Goal: Task Accomplishment & Management: Use online tool/utility

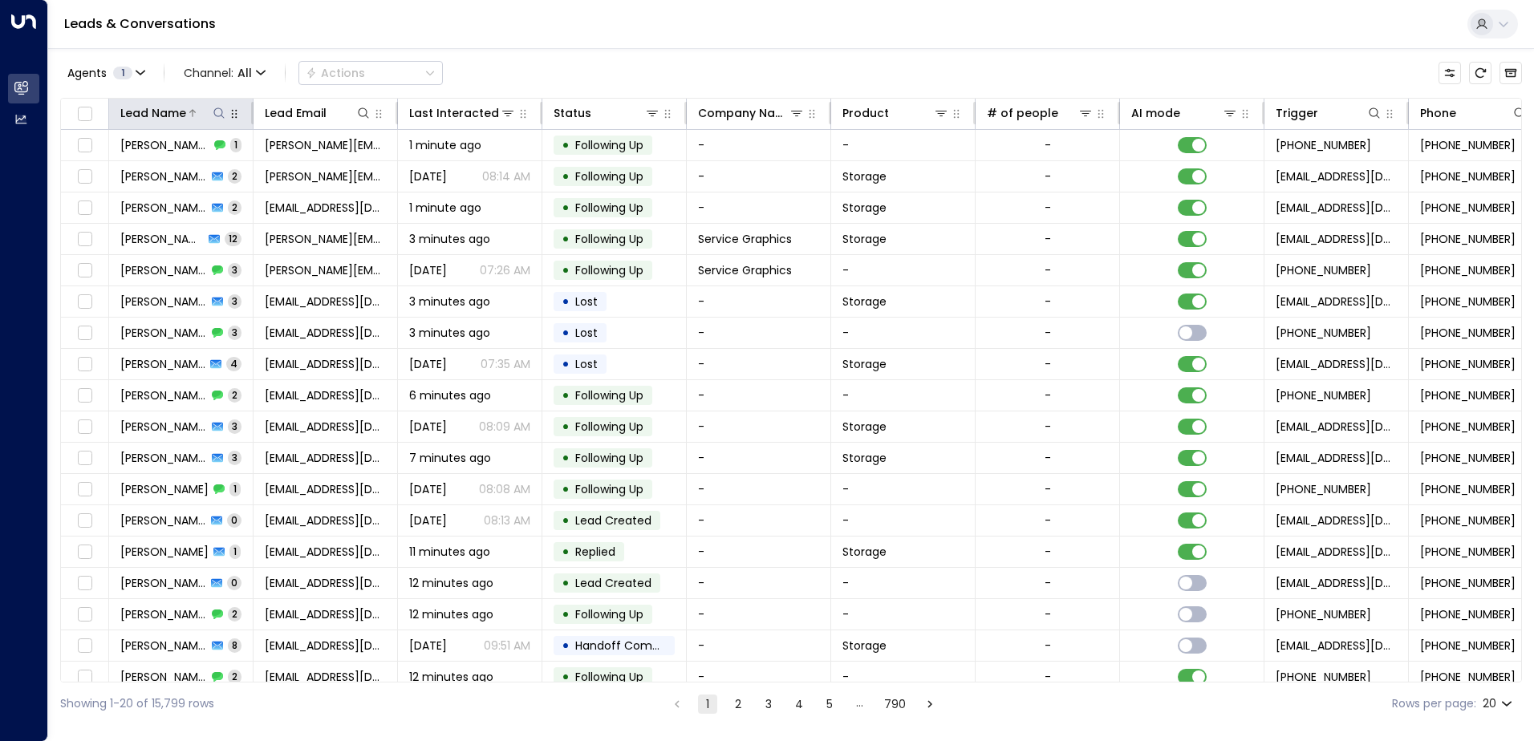
click at [219, 113] on icon at bounding box center [219, 113] width 13 height 13
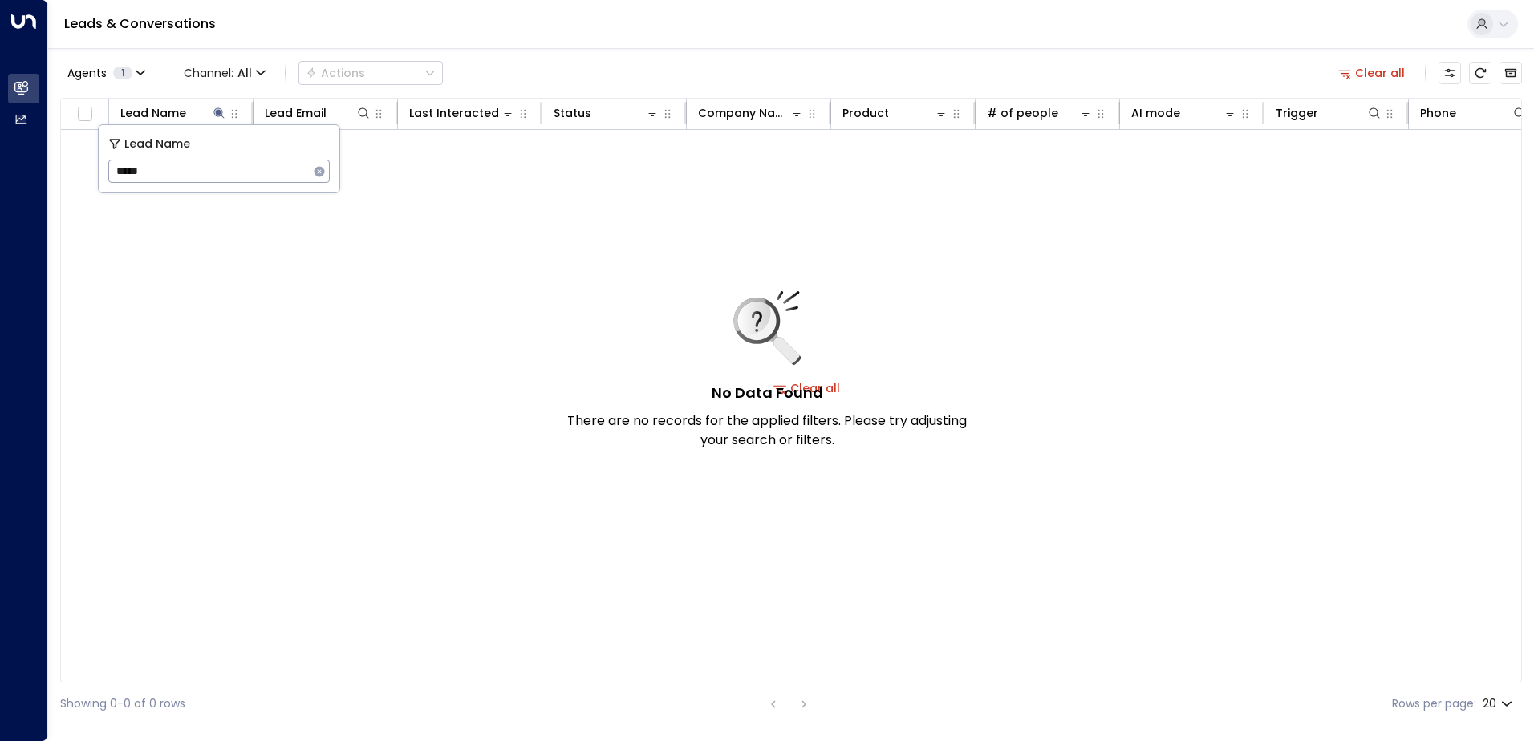
click at [132, 167] on input "*****" at bounding box center [208, 171] width 201 height 30
type input "****"
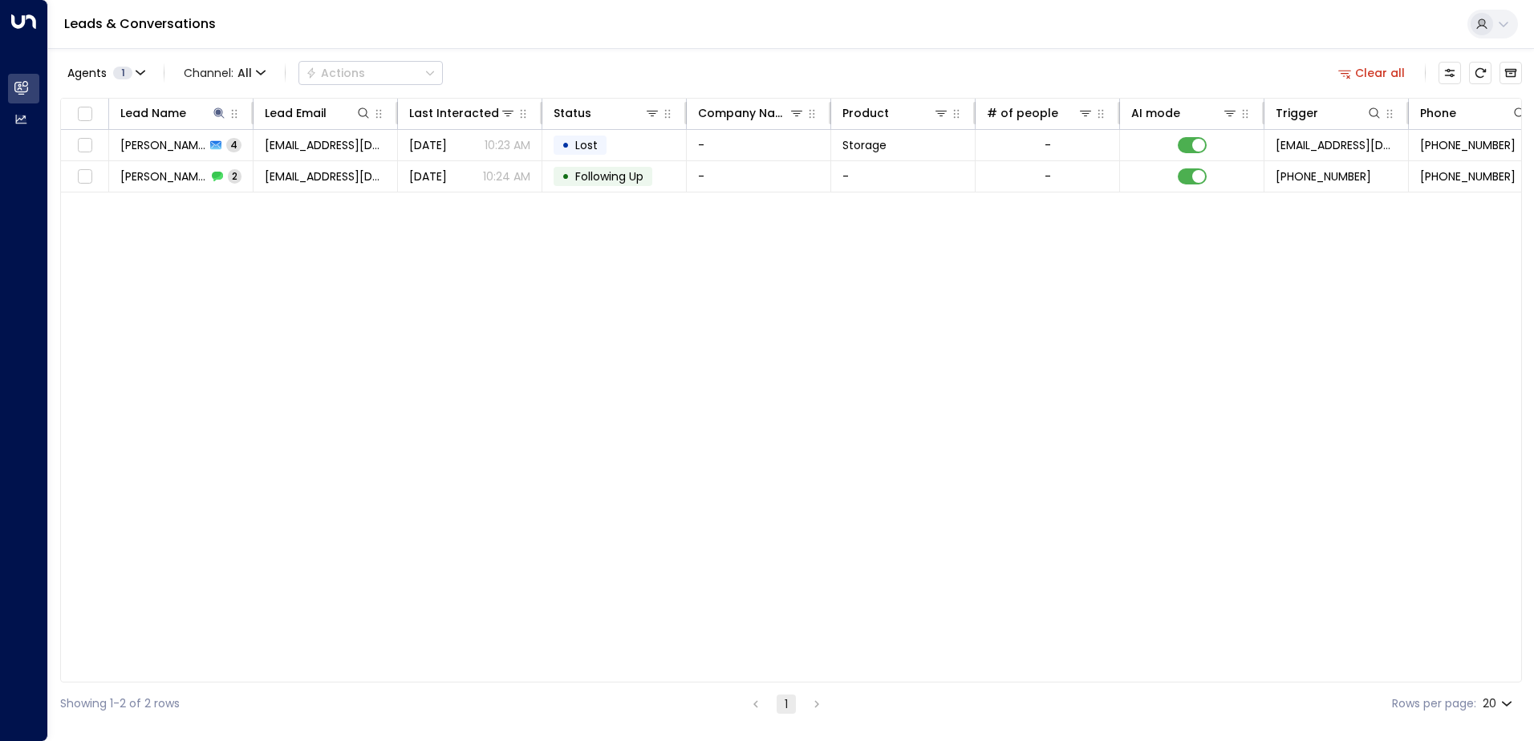
click at [424, 268] on div "Lead Name Lead Email Last Interacted Status Company Name Product # of people AI…" at bounding box center [791, 390] width 1462 height 585
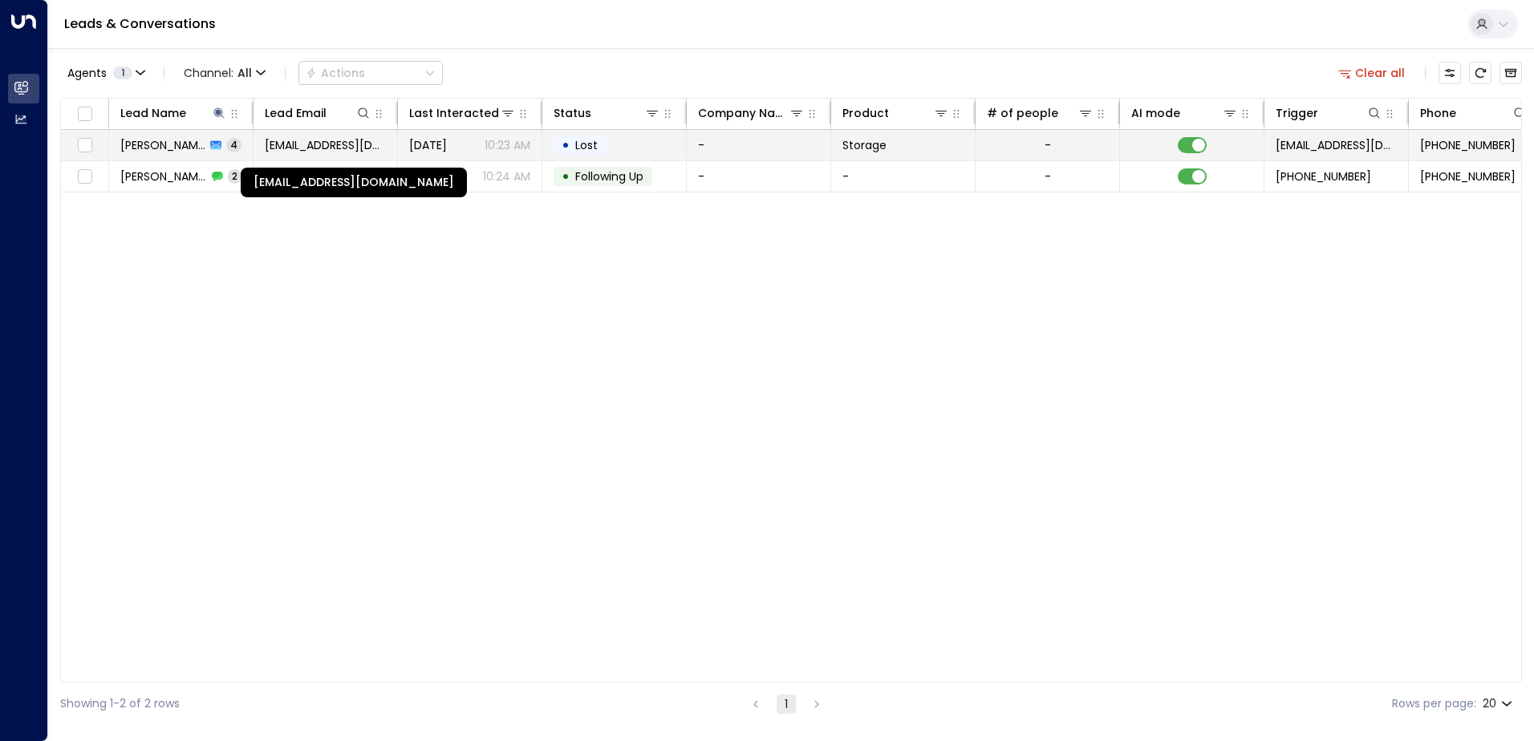
click at [349, 148] on span "[EMAIL_ADDRESS][DOMAIN_NAME]" at bounding box center [325, 145] width 121 height 16
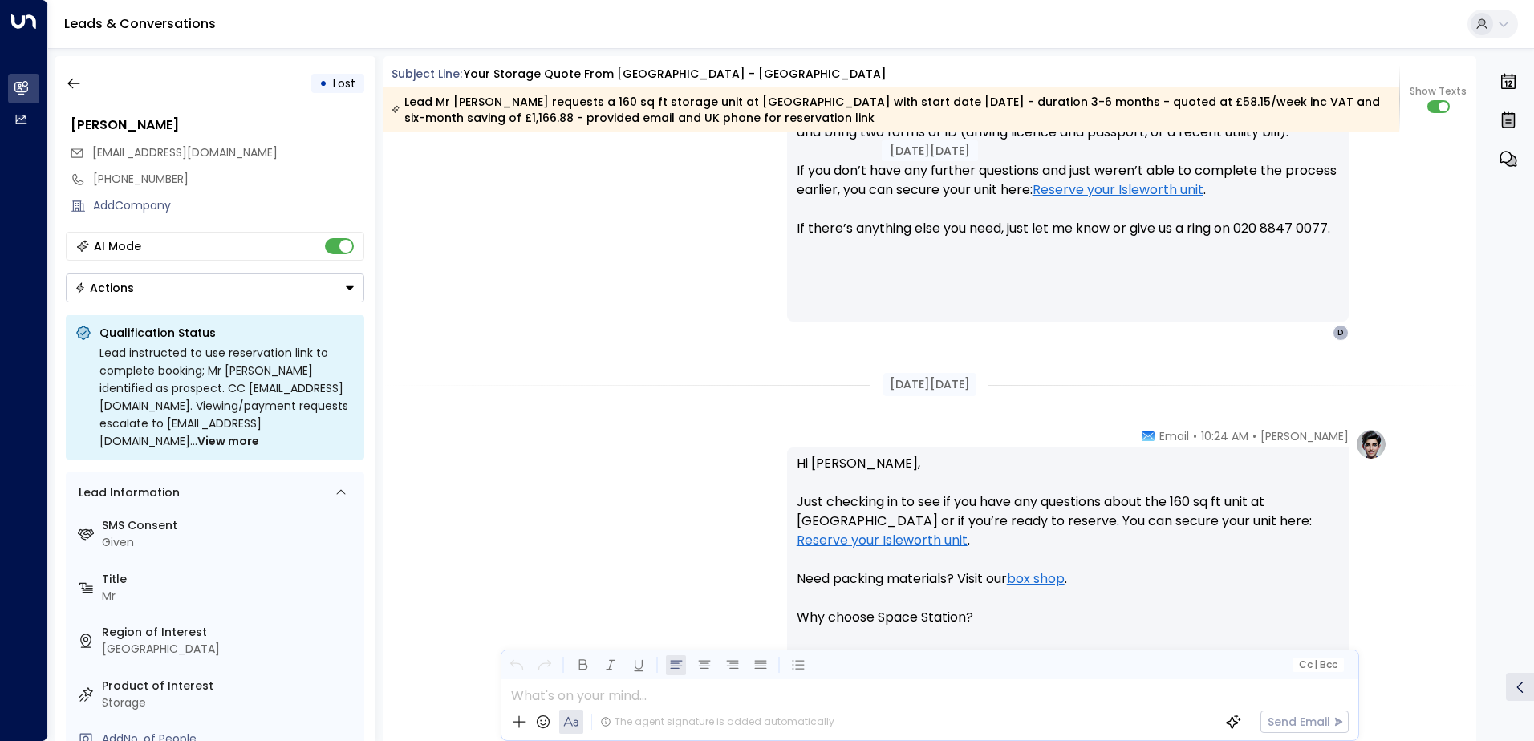
scroll to position [1068, 0]
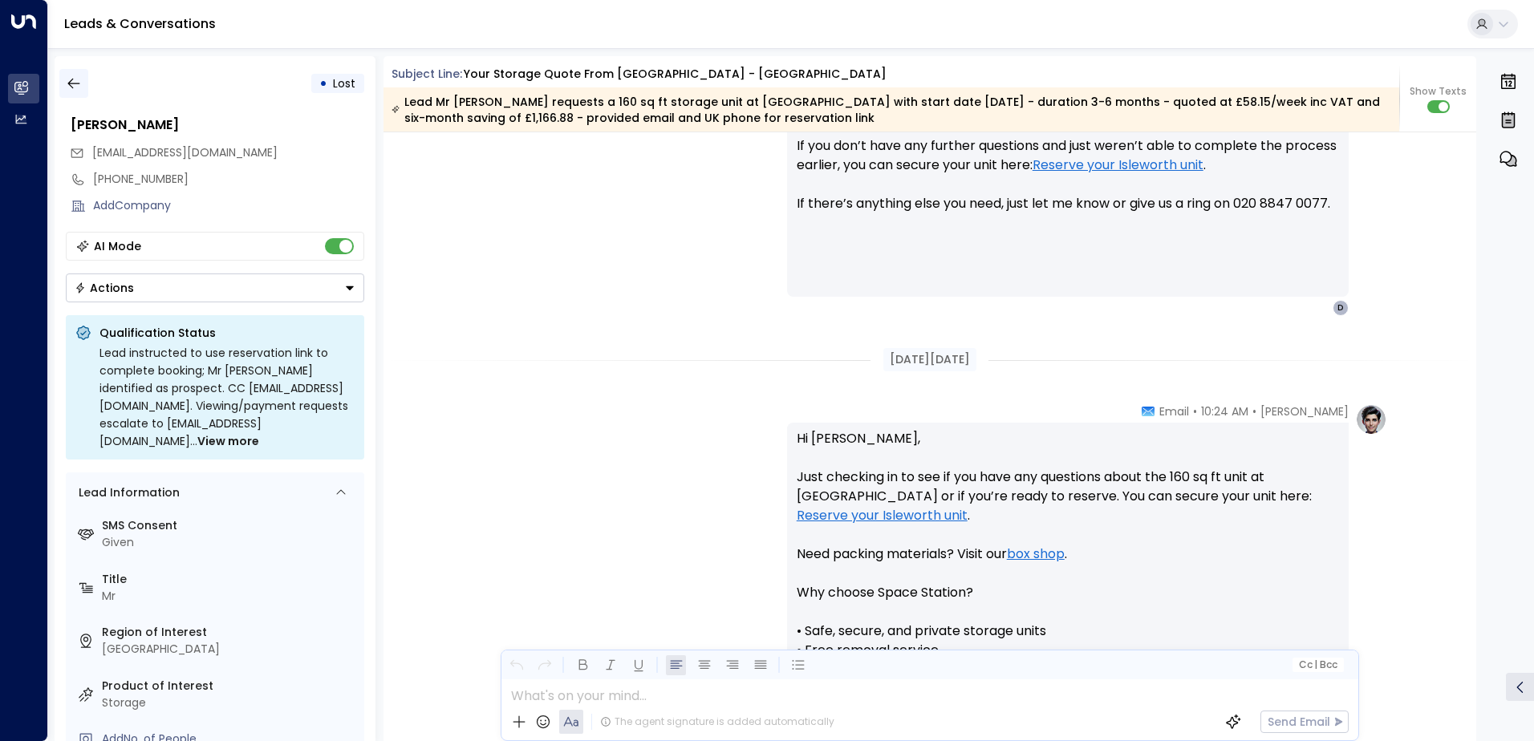
click at [78, 91] on button "button" at bounding box center [73, 83] width 29 height 29
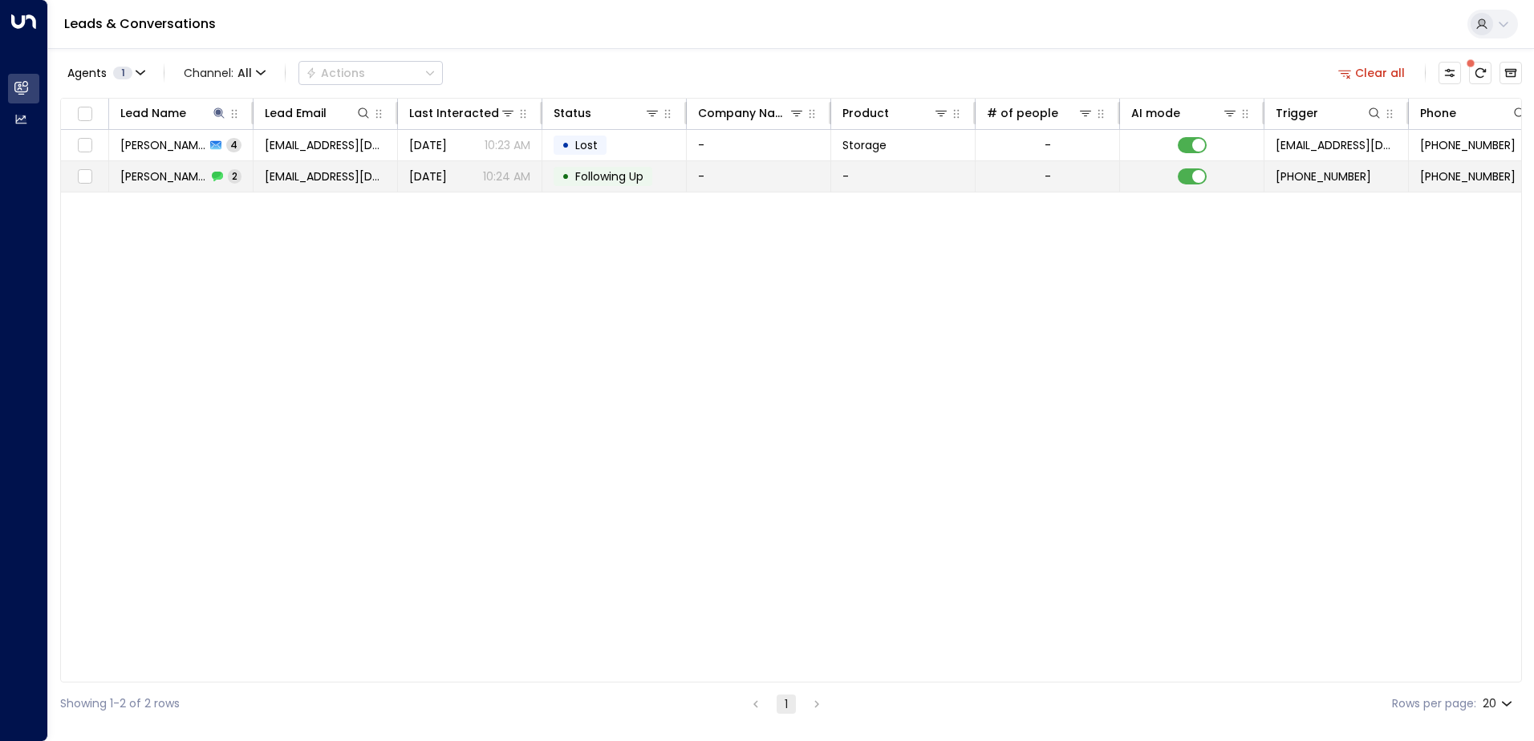
click at [195, 182] on span "[PERSON_NAME]" at bounding box center [163, 177] width 87 height 16
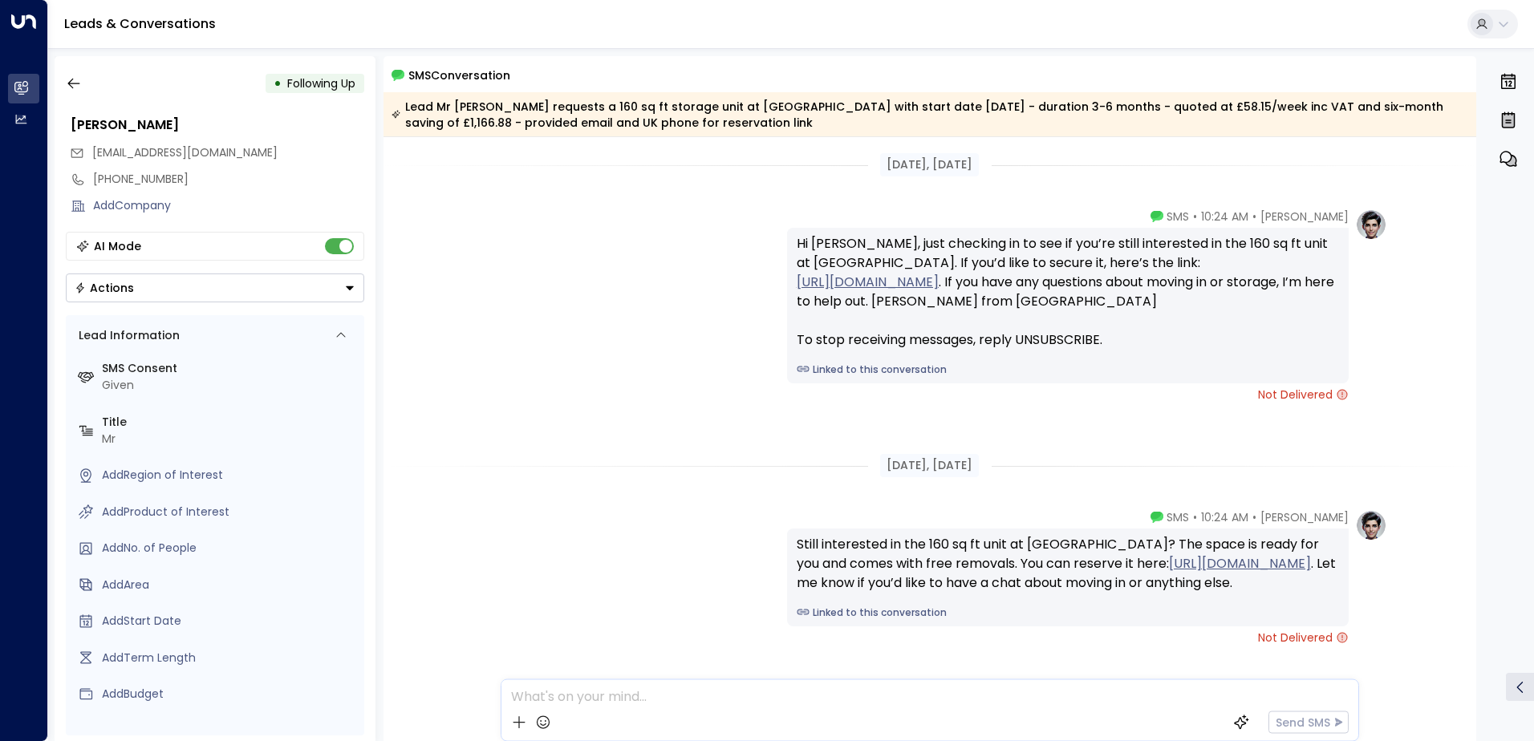
scroll to position [84, 0]
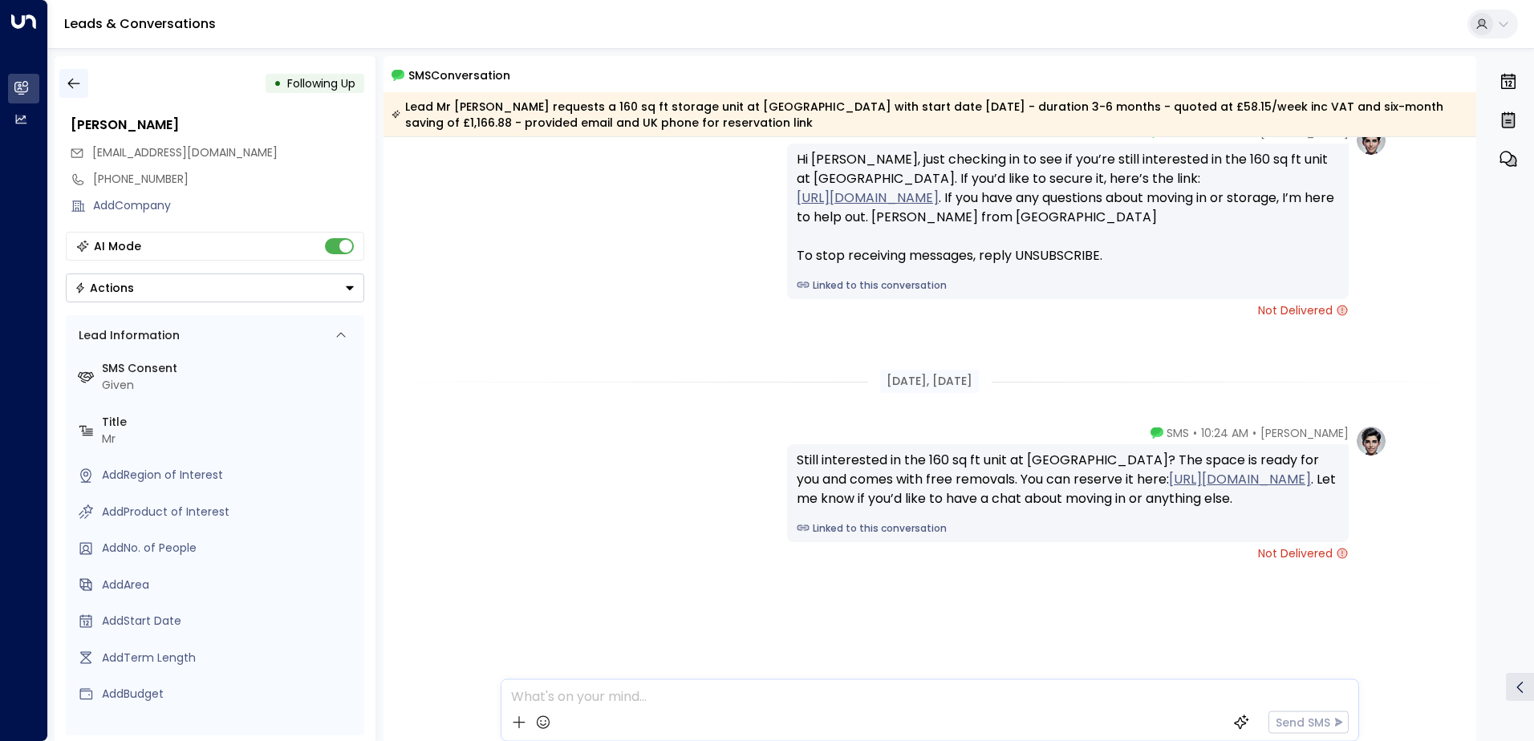
click at [67, 71] on button "button" at bounding box center [73, 83] width 29 height 29
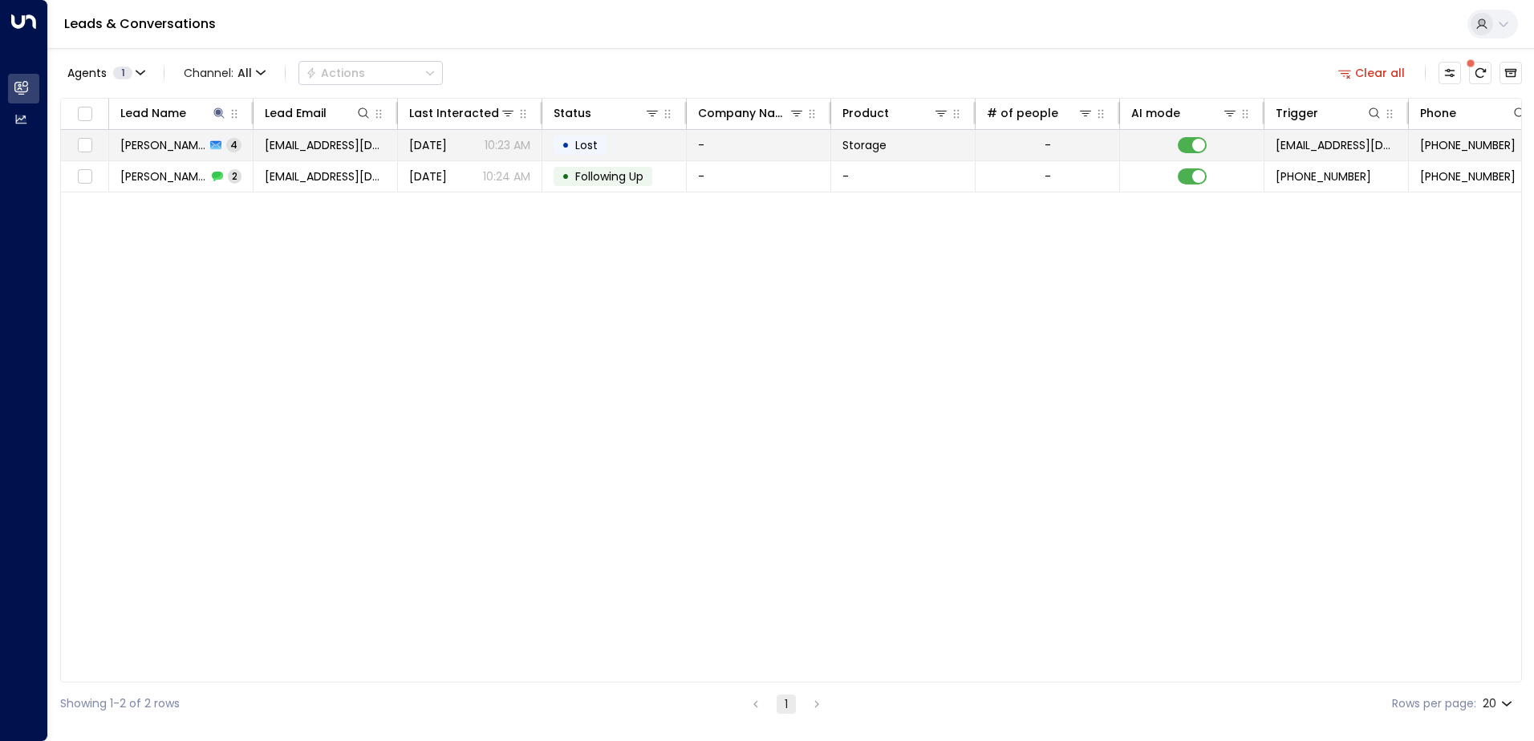
click at [185, 137] on span "[PERSON_NAME]" at bounding box center [162, 145] width 85 height 16
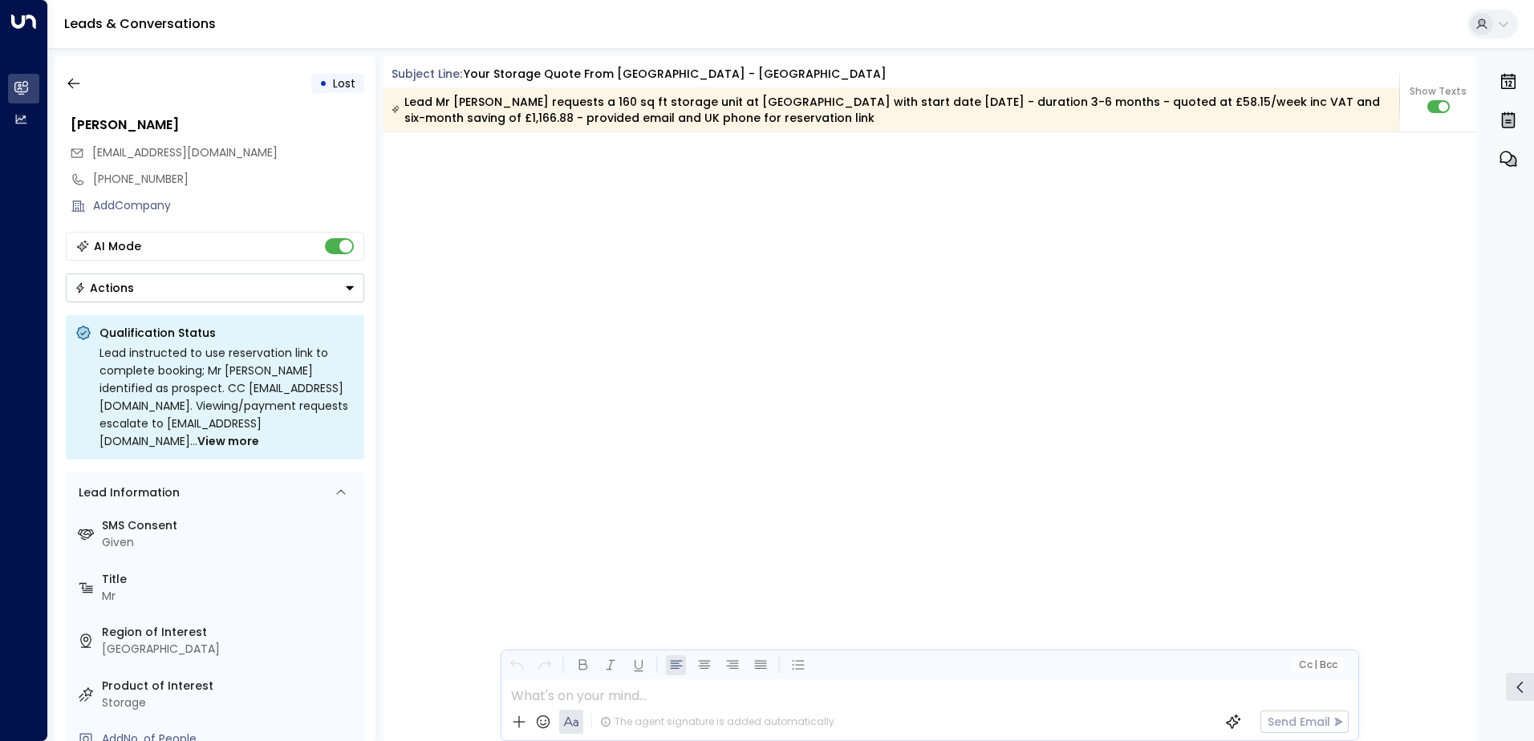
scroll to position [3516, 0]
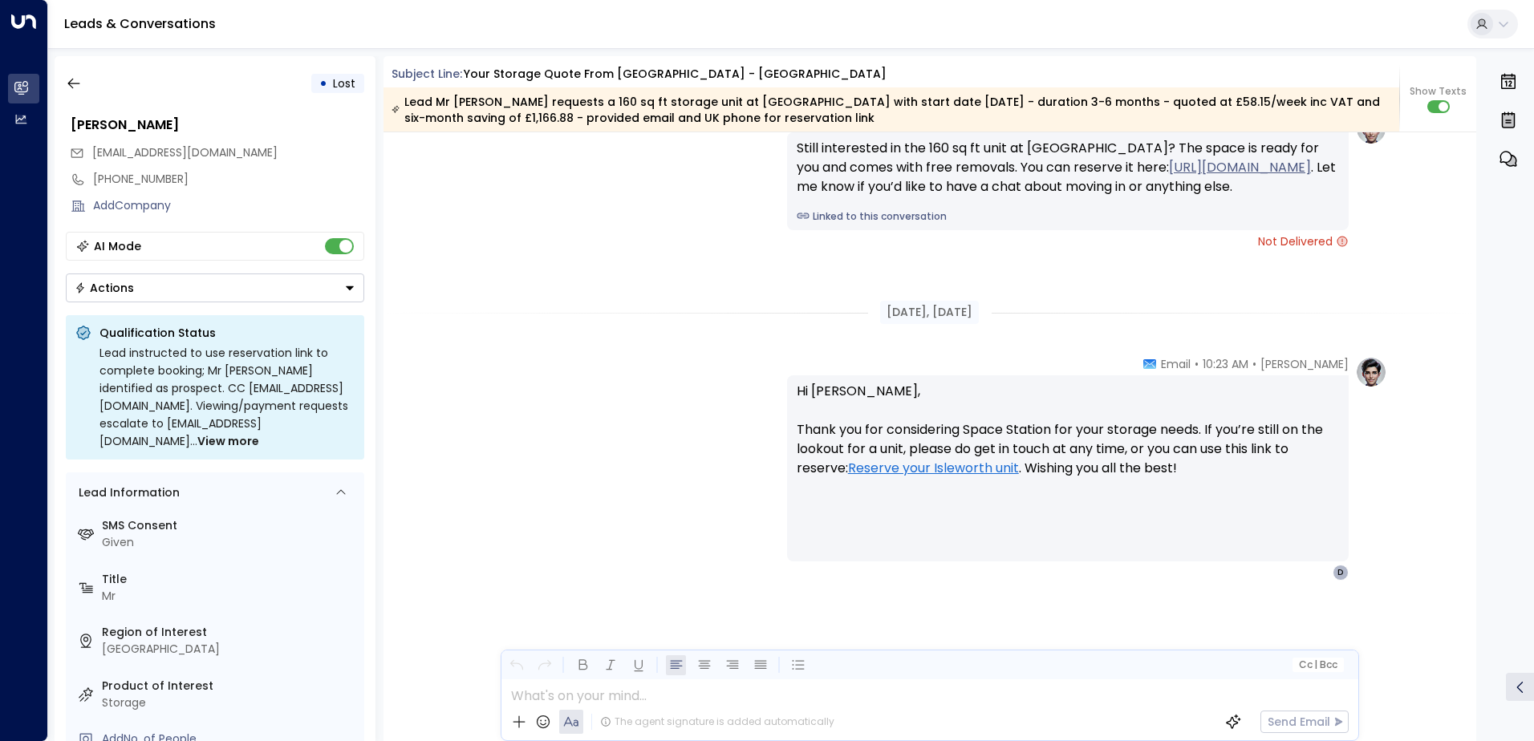
click at [584, 448] on div "[PERSON_NAME] • 10:23 AM • Email Hi [PERSON_NAME], Thank you for considering Sp…" at bounding box center [930, 468] width 915 height 225
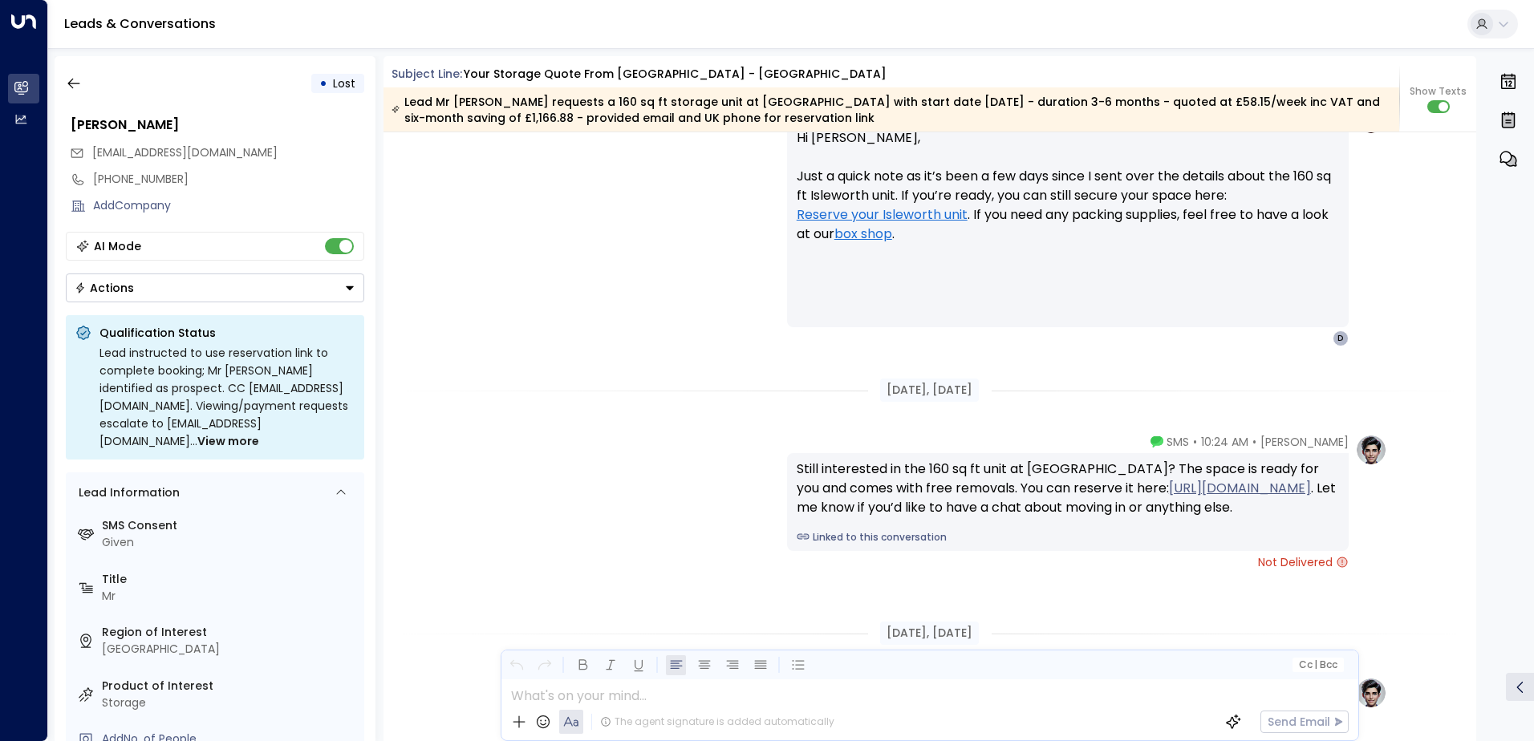
scroll to position [1838, 0]
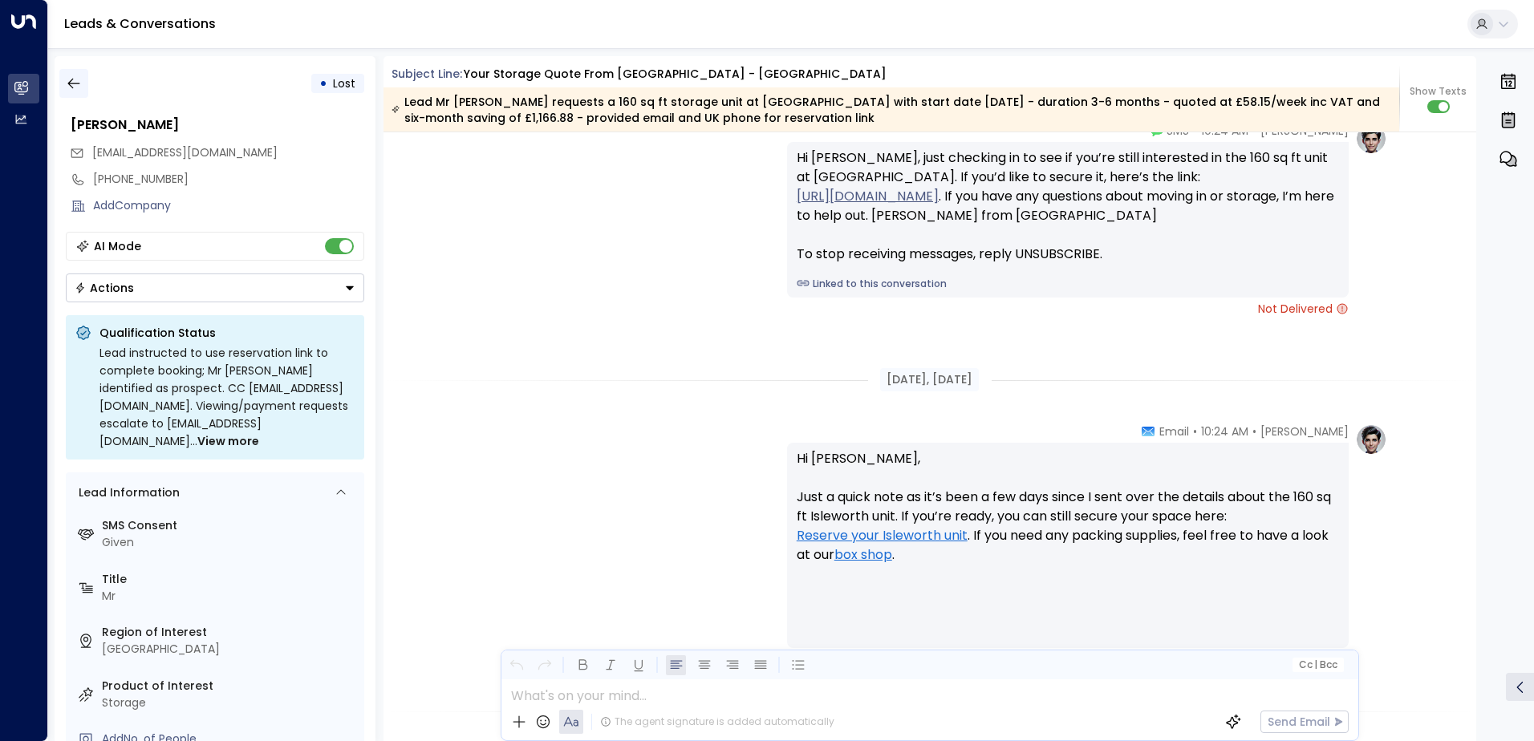
click at [73, 85] on icon "button" at bounding box center [74, 83] width 16 height 16
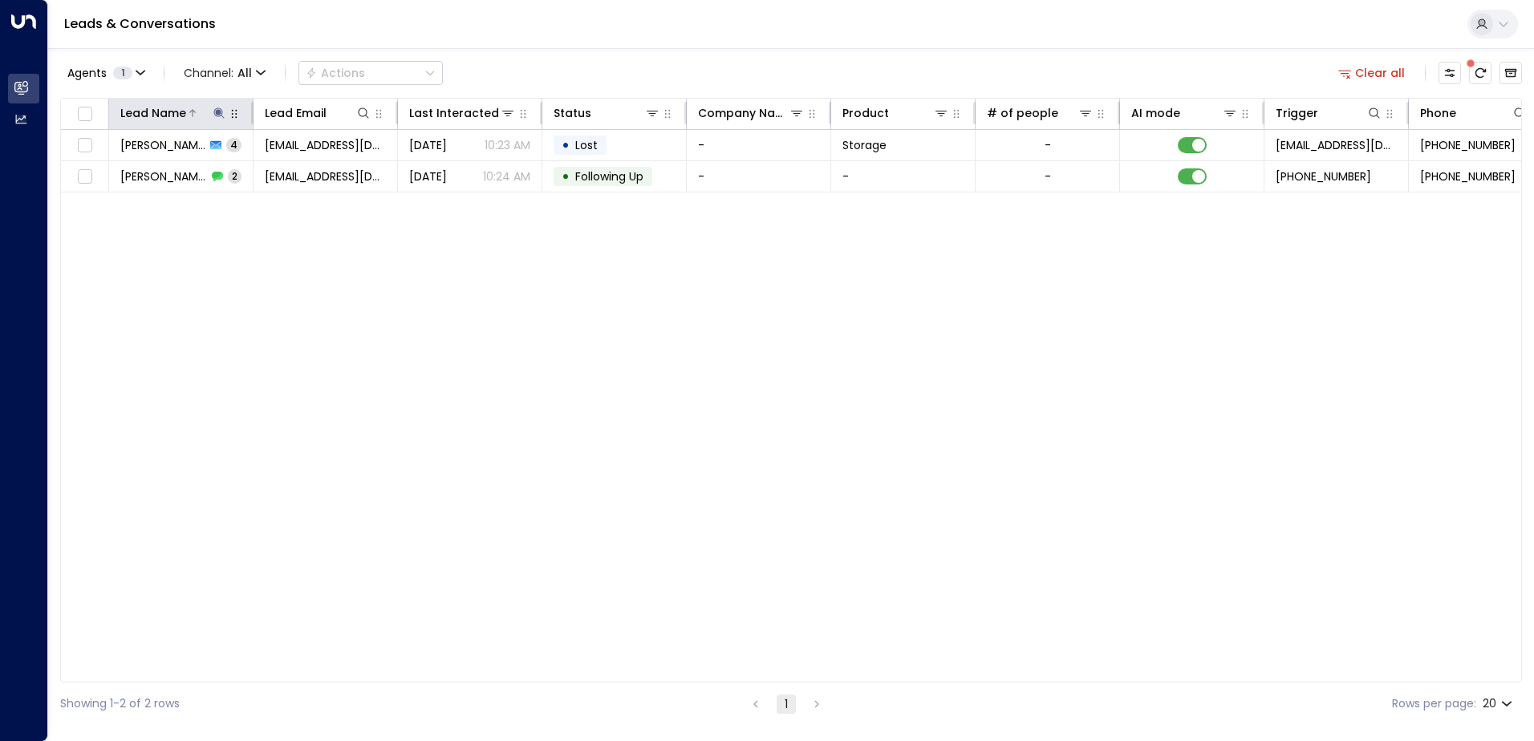
click at [222, 113] on icon at bounding box center [218, 113] width 10 height 10
drag, startPoint x: 164, startPoint y: 173, endPoint x: 99, endPoint y: 163, distance: 66.5
click at [99, 163] on div "Lead Name **** ​" at bounding box center [219, 158] width 241 height 67
type input "*****"
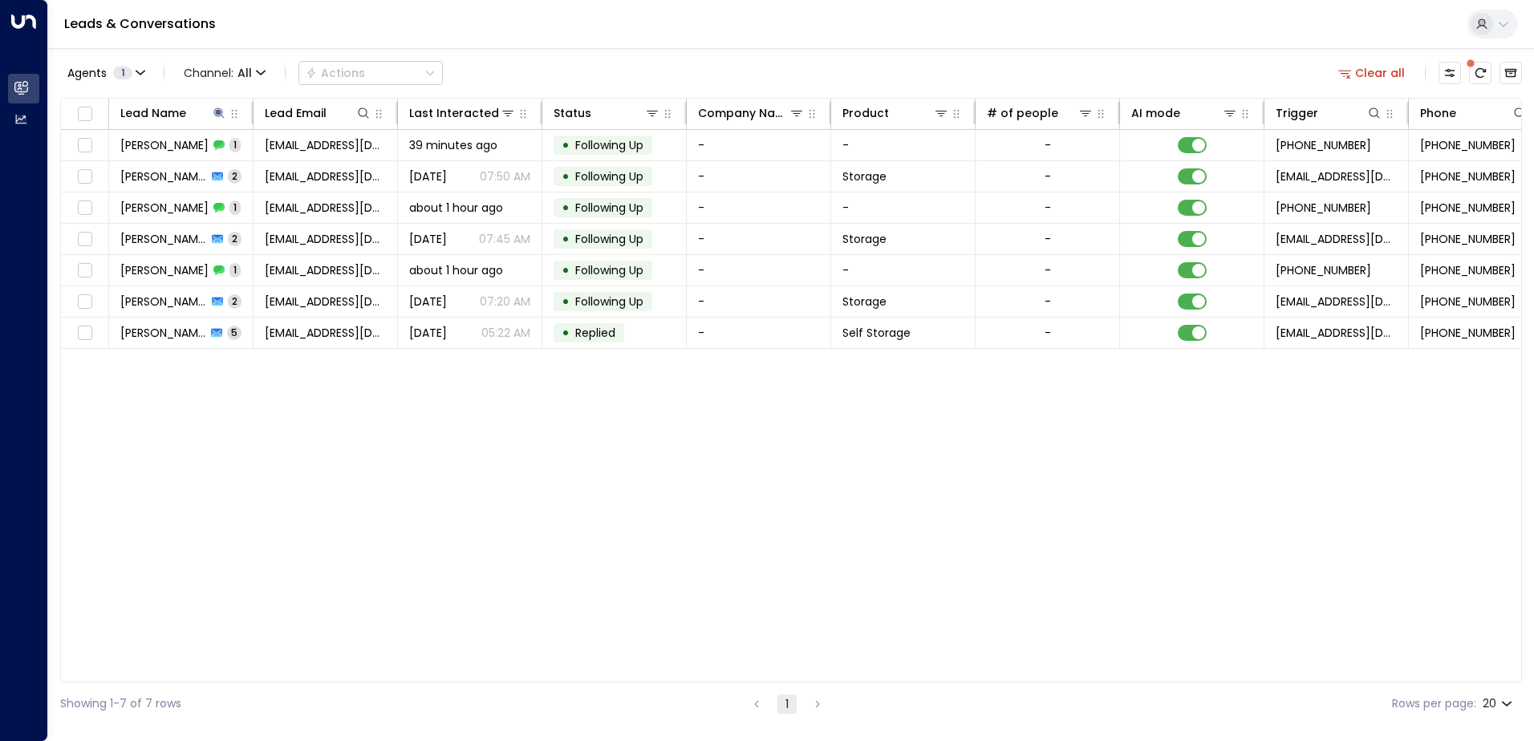
click at [263, 517] on div "Lead Name Lead Email Last Interacted Status Company Name Product # of people AI…" at bounding box center [791, 390] width 1462 height 585
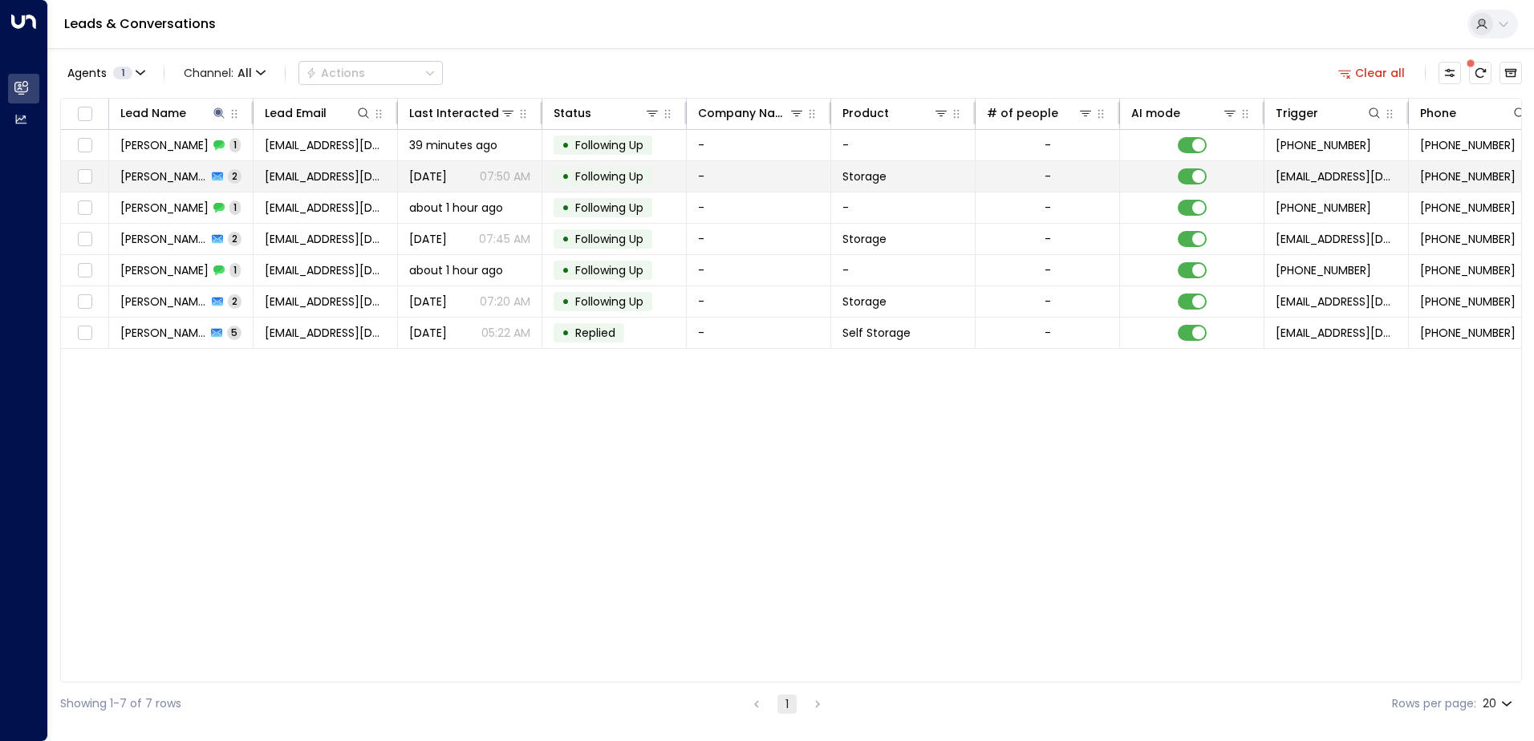
click at [161, 182] on span "[PERSON_NAME]" at bounding box center [163, 177] width 87 height 16
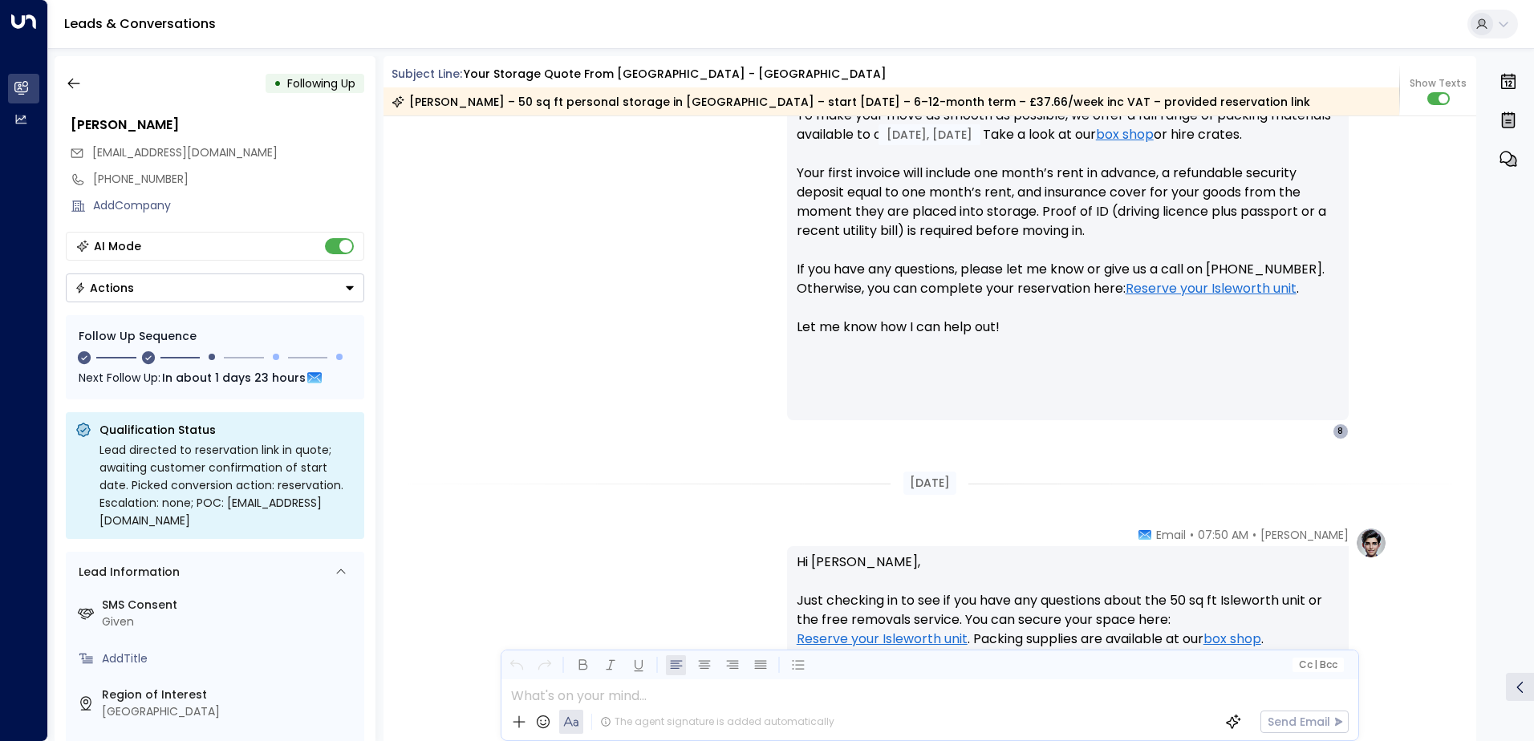
scroll to position [607, 0]
